Goal: Task Accomplishment & Management: Use online tool/utility

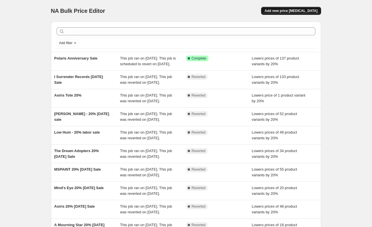
click at [287, 12] on span "Add new price [MEDICAL_DATA]" at bounding box center [290, 11] width 53 height 5
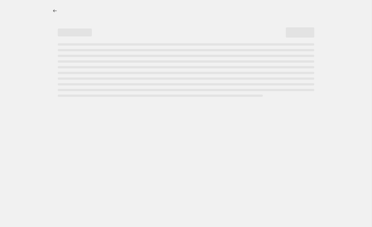
select select "percentage"
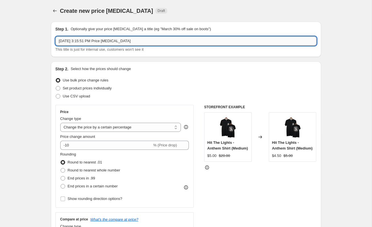
click at [130, 39] on input "[DATE] 3:15:51 PM Price [MEDICAL_DATA]" at bounding box center [185, 40] width 261 height 9
type input "A"
click at [100, 42] on input "text" at bounding box center [185, 40] width 261 height 9
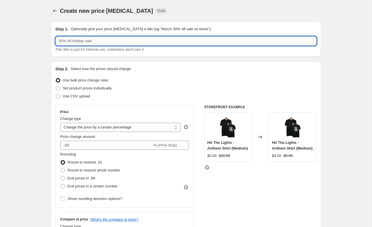
paste input "The Acacia Strain - 20% Sale Collection Wide"
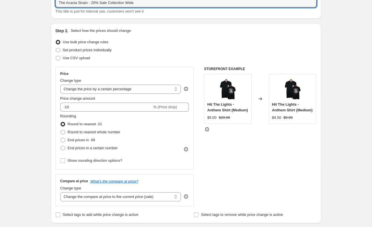
scroll to position [57, 0]
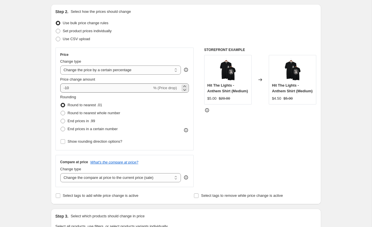
type input "The Acacia Strain - 20% Sale Collection Wide"
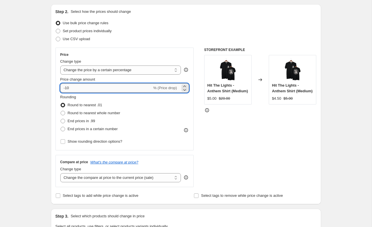
click at [110, 87] on input "-10" at bounding box center [106, 87] width 92 height 9
type input "-1"
type input "-20"
click at [31, 79] on div "Create new price [MEDICAL_DATA]. This page is ready Create new price [MEDICAL_D…" at bounding box center [186, 227] width 372 height 568
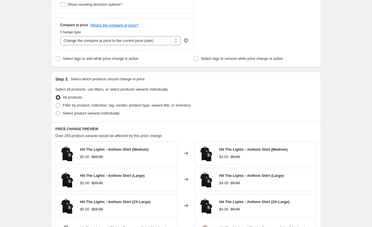
scroll to position [217, 0]
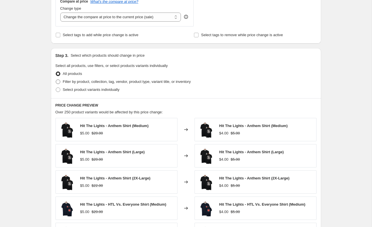
click at [120, 81] on span "Filter by product, collection, tag, vendor, product type, variant title, or inv…" at bounding box center [127, 81] width 128 height 4
click at [56, 80] on input "Filter by product, collection, tag, vendor, product type, variant title, or inv…" at bounding box center [56, 79] width 0 height 0
radio input "true"
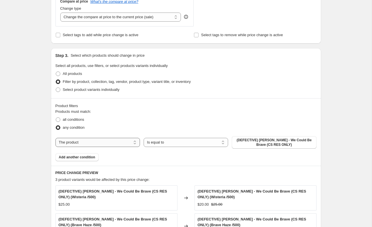
click at [115, 141] on select "The product The product's collection The product's tag The product's vendor The…" at bounding box center [97, 142] width 84 height 9
select select "collection"
click at [270, 142] on span "(DEFECTIVE) [PERSON_NAME] - We Could Be Brave (CS RES ONLY)" at bounding box center [274, 142] width 78 height 9
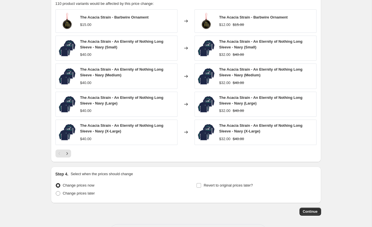
scroll to position [393, 0]
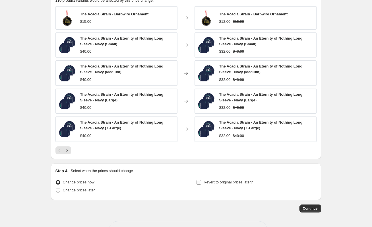
click at [210, 182] on span "Revert to original prices later?" at bounding box center [228, 182] width 49 height 4
click at [201, 182] on input "Revert to original prices later?" at bounding box center [198, 182] width 5 height 5
checkbox input "true"
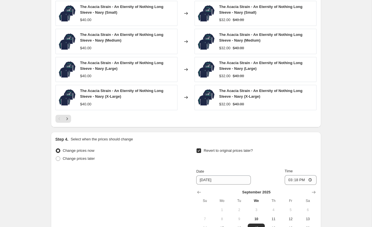
scroll to position [510, 0]
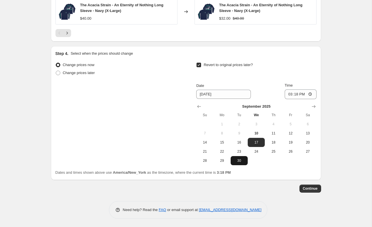
click at [236, 158] on span "30" at bounding box center [239, 160] width 13 height 5
type input "[DATE]"
click at [310, 92] on input "15:18" at bounding box center [301, 94] width 32 height 10
type input "23:59"
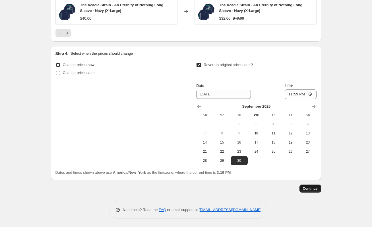
click at [314, 189] on span "Continue" at bounding box center [310, 188] width 15 height 5
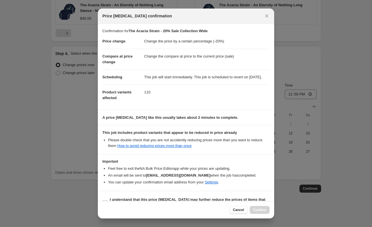
scroll to position [18, 0]
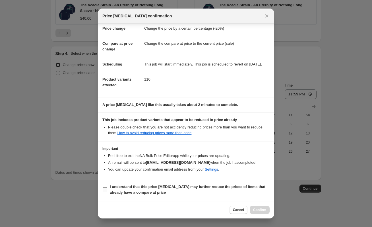
click at [174, 184] on span "I understand that this price [MEDICAL_DATA] may further reduce the prices of it…" at bounding box center [190, 189] width 160 height 11
click at [107, 187] on input "I understand that this price [MEDICAL_DATA] may further reduce the prices of it…" at bounding box center [105, 189] width 5 height 5
checkbox input "true"
click at [261, 209] on span "Confirm" at bounding box center [259, 209] width 13 height 5
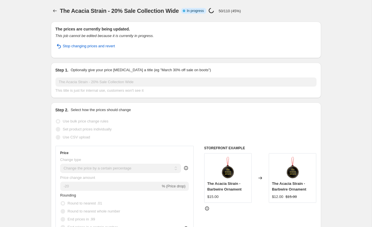
select select "percentage"
select select "collection"
